Goal: Navigation & Orientation: Find specific page/section

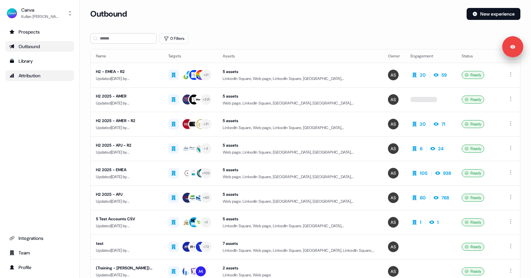
click at [36, 75] on div "Attribution" at bounding box center [39, 75] width 61 height 7
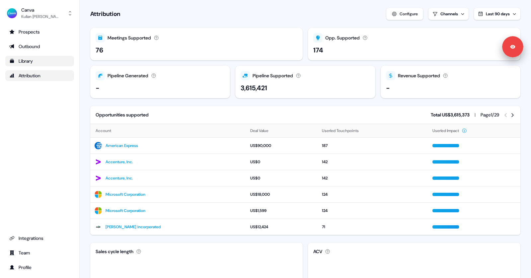
click at [30, 59] on div "Library" at bounding box center [39, 61] width 61 height 7
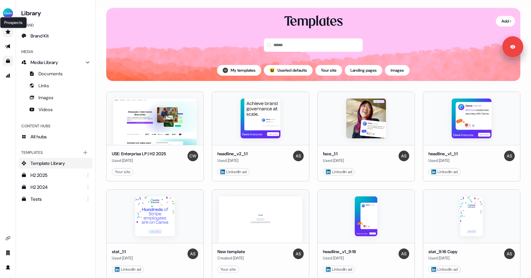
click at [6, 32] on icon "Go to prospects" at bounding box center [7, 31] width 5 height 5
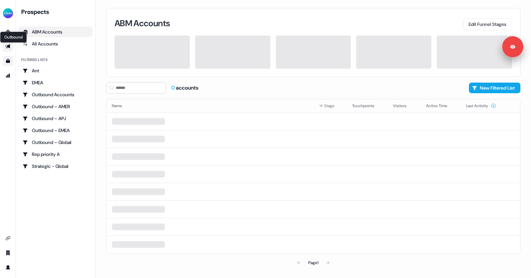
click at [8, 46] on icon "Go to outbound experience" at bounding box center [7, 47] width 5 height 4
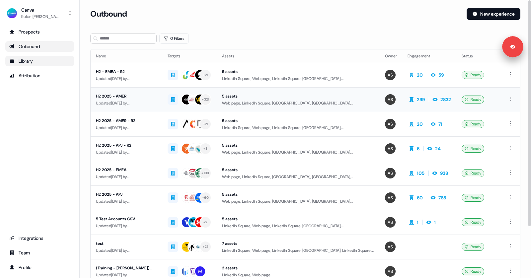
click at [135, 93] on div "H2 2025 - AMER" at bounding box center [126, 96] width 61 height 7
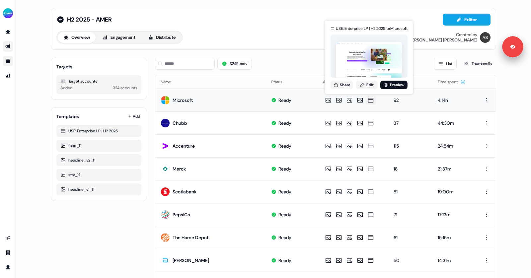
click at [393, 90] on div "USE: Enterprise LP | H2 2025 for Microsoft Share Edit Preview" at bounding box center [369, 57] width 80 height 69
click at [387, 86] on icon at bounding box center [386, 84] width 5 height 5
